Goal: Task Accomplishment & Management: Manage account settings

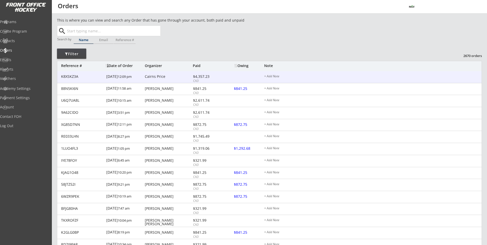
click at [238, 78] on div "K8XSKZ3A [DATE] 12:09 pm Cairns Price $4,357.23 CAD $841.25 + Add Note" at bounding box center [269, 77] width 425 height 12
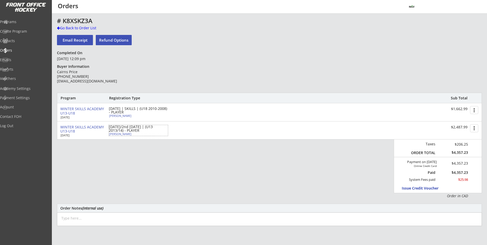
click at [119, 135] on div "[PERSON_NAME]" at bounding box center [137, 134] width 57 height 3
type input "Hadyn"
type input "Price"
type input "[DEMOGRAPHIC_DATA]"
type input "[STREET_ADDRESS]"
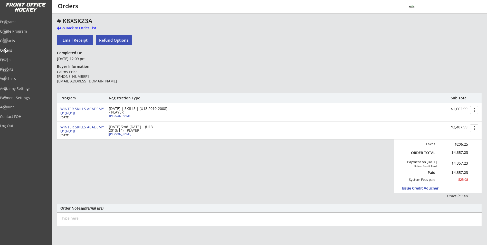
select select ""Forward""
select select ""U13 DIV 2""
select select ""AS""
type input "[PERSON_NAME]"
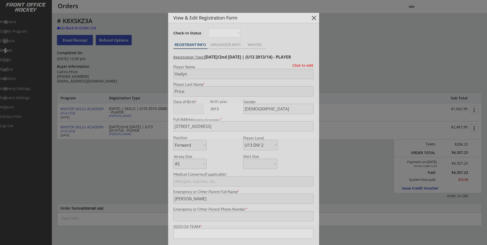
type input "Royals"
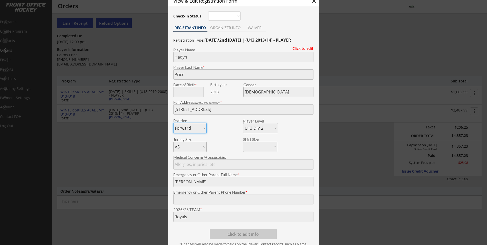
scroll to position [26, 0]
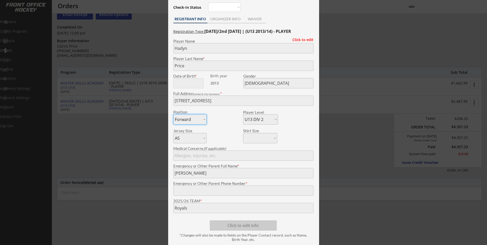
drag, startPoint x: 143, startPoint y: 163, endPoint x: 144, endPoint y: 161, distance: 2.8
click at [144, 161] on div at bounding box center [243, 122] width 487 height 245
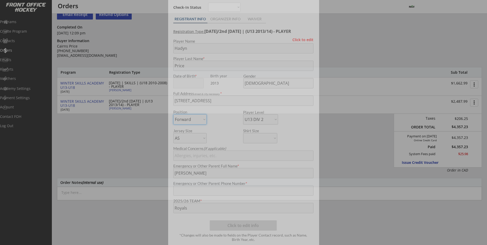
click at [144, 161] on body "This is where you can view and search any Order that has gone through your acco…" at bounding box center [243, 96] width 487 height 245
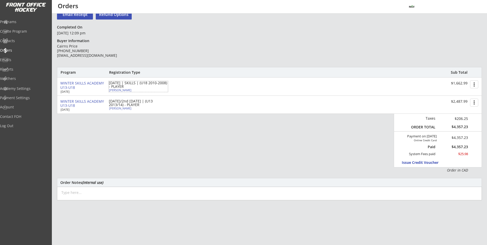
click at [111, 90] on div "[PERSON_NAME]" at bounding box center [137, 90] width 57 height 3
type input "[PERSON_NAME]"
select select ""U15 AA""
select select ""AM""
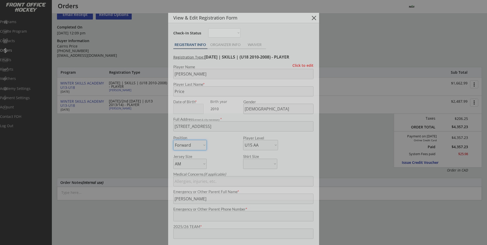
type input "Royals"
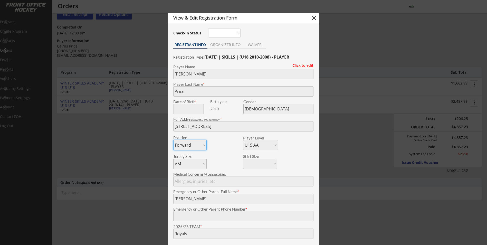
click at [133, 155] on div at bounding box center [243, 122] width 487 height 245
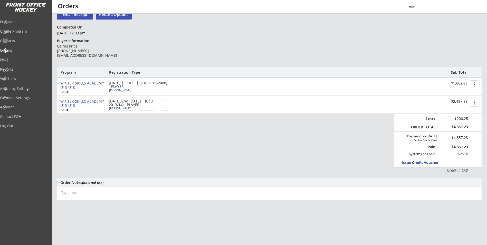
click at [121, 109] on div "[PERSON_NAME]" at bounding box center [137, 108] width 57 height 3
type input "Hadyn"
select select ""U13 DIV 2""
select select ""AS""
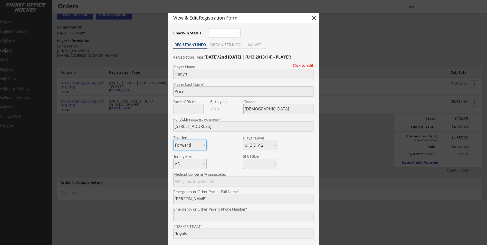
click at [146, 150] on div at bounding box center [243, 122] width 487 height 245
